Goal: Task Accomplishment & Management: Use online tool/utility

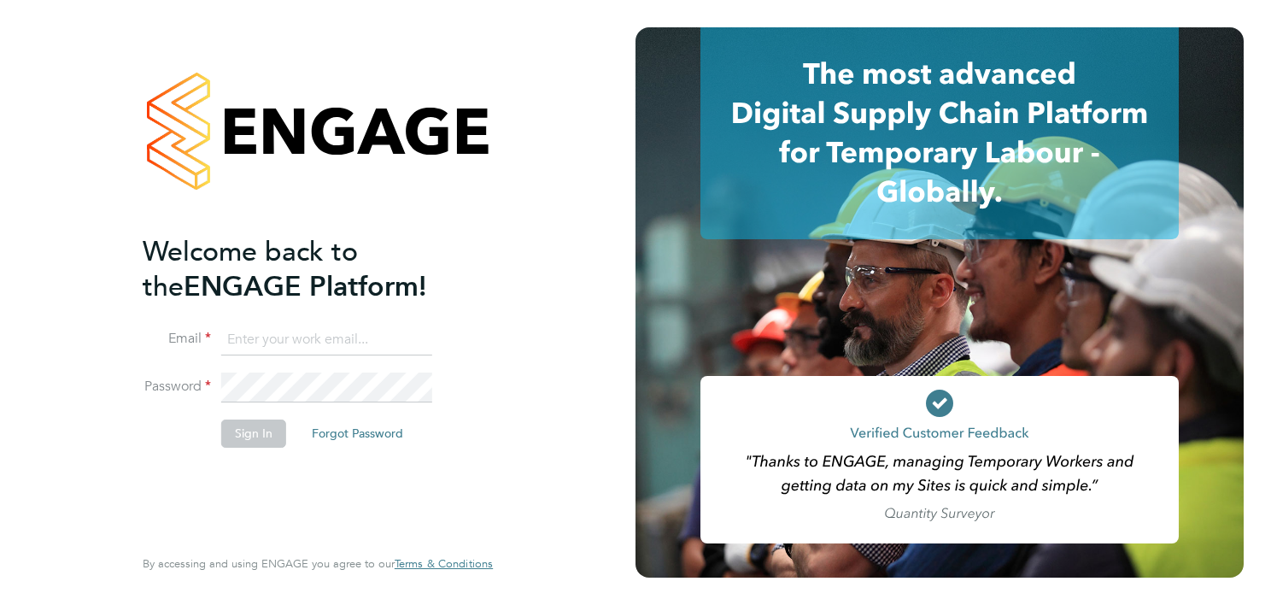
type input "[PERSON_NAME][EMAIL_ADDRESS][DOMAIN_NAME]"
click at [262, 433] on button "Sign In" at bounding box center [253, 432] width 65 height 27
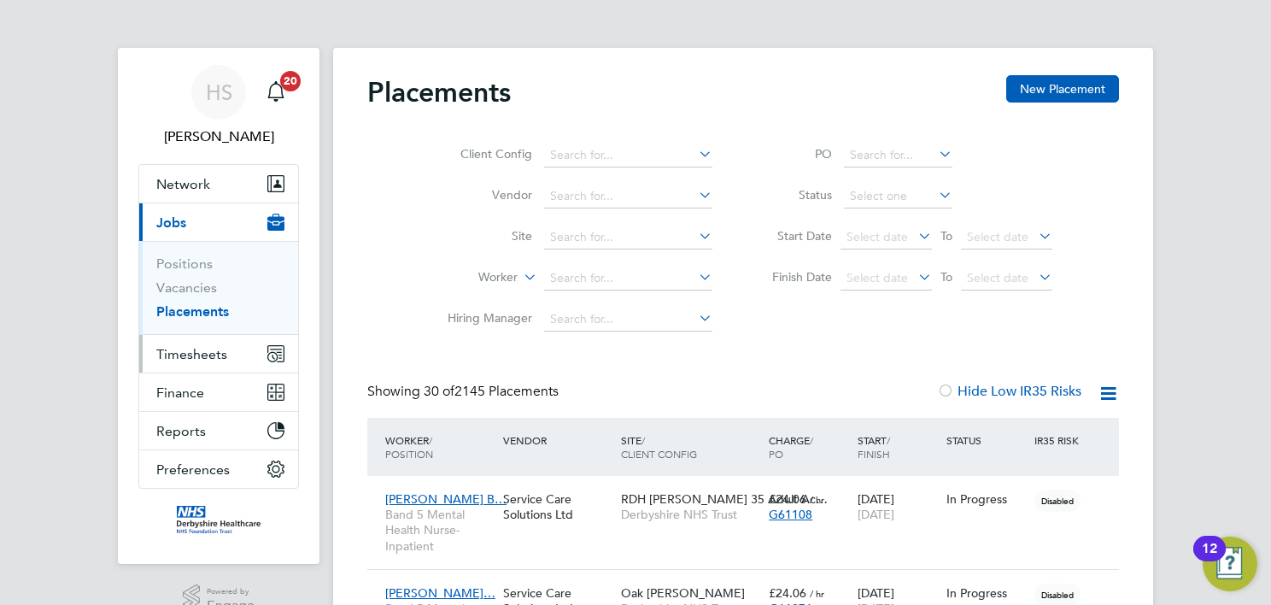
click at [195, 352] on span "Timesheets" at bounding box center [191, 354] width 71 height 16
click at [189, 346] on span "Timesheets" at bounding box center [191, 354] width 71 height 16
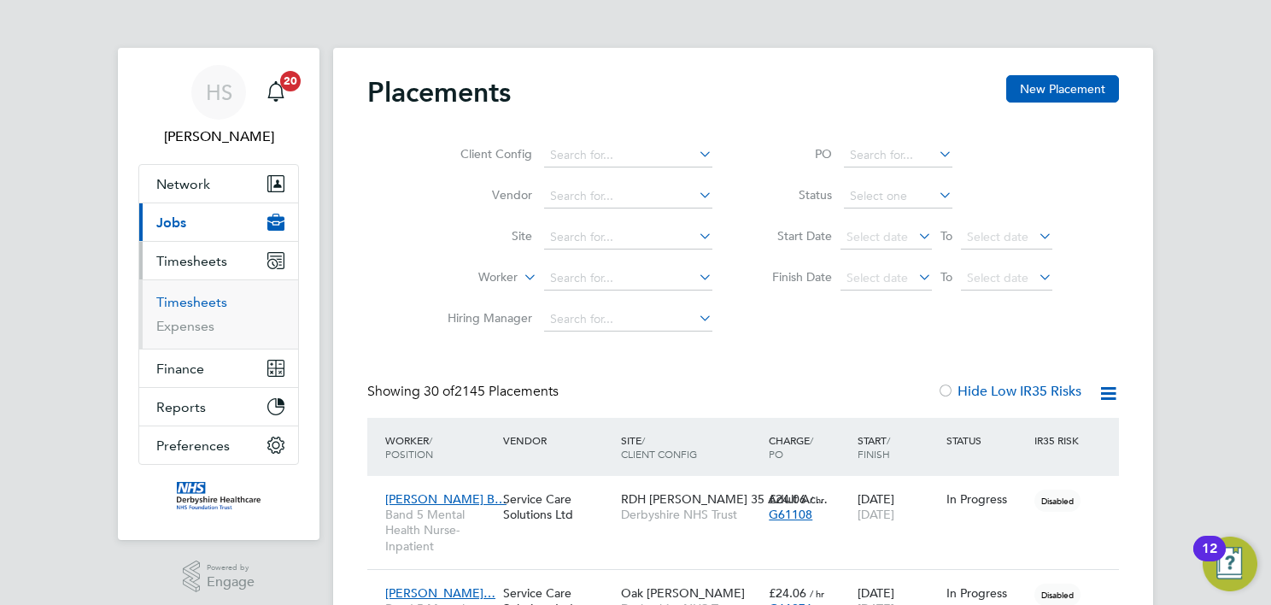
click at [196, 302] on link "Timesheets" at bounding box center [191, 302] width 71 height 16
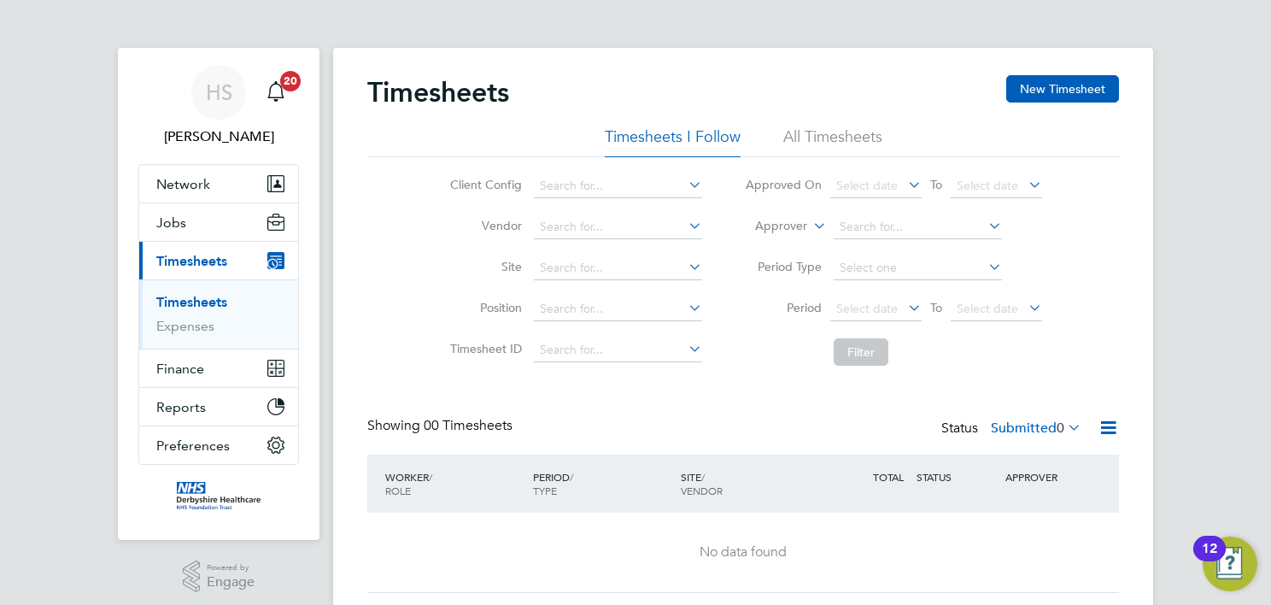
click at [1210, 185] on div "HS [PERSON_NAME] Notifications 20 Applications: Network Team Members Businesses…" at bounding box center [635, 327] width 1271 height 654
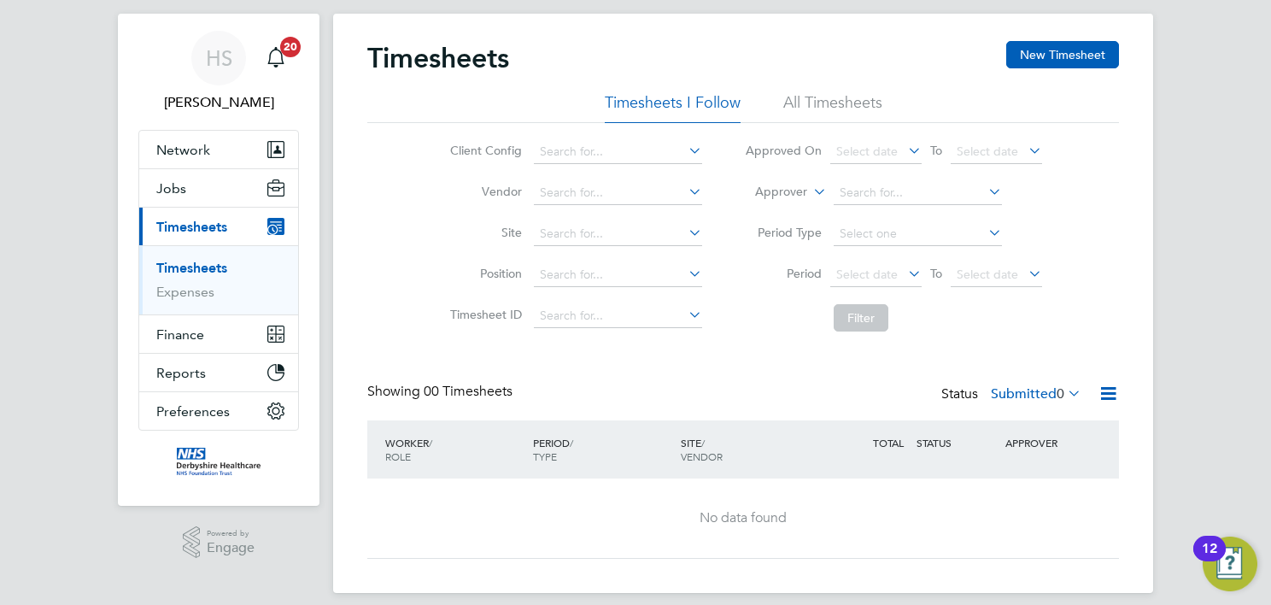
click at [863, 108] on li "All Timesheets" at bounding box center [832, 107] width 99 height 31
click at [1199, 230] on div "HS [PERSON_NAME] Notifications 20 Applications: Network Team Members Businesses…" at bounding box center [635, 293] width 1271 height 654
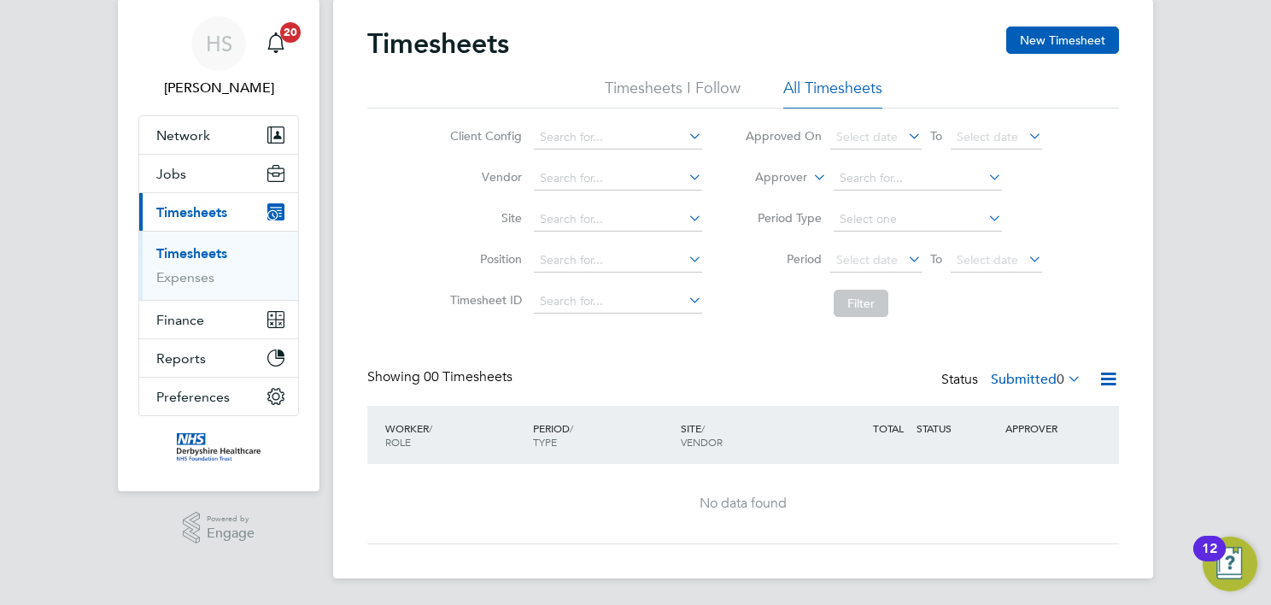
click at [869, 87] on li "All Timesheets" at bounding box center [832, 93] width 99 height 31
